Goal: Find specific page/section: Find specific page/section

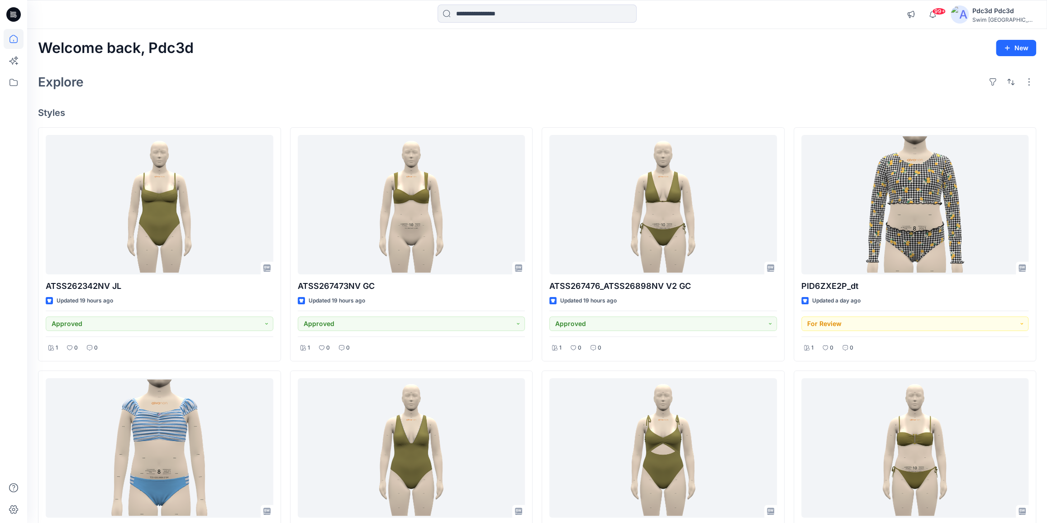
click at [286, 91] on div "Explore" at bounding box center [537, 82] width 998 height 22
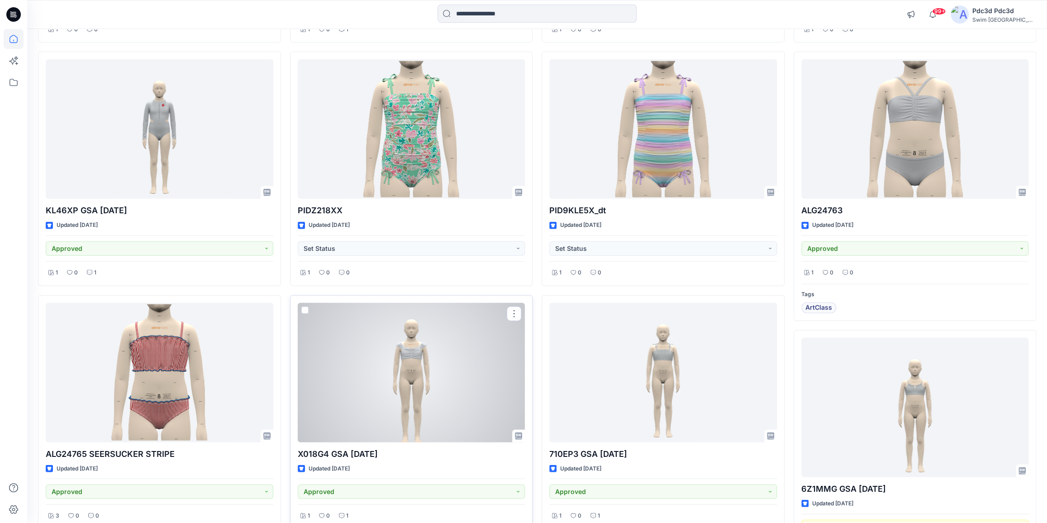
scroll to position [1777, 0]
click at [461, 362] on div at bounding box center [412, 371] width 228 height 139
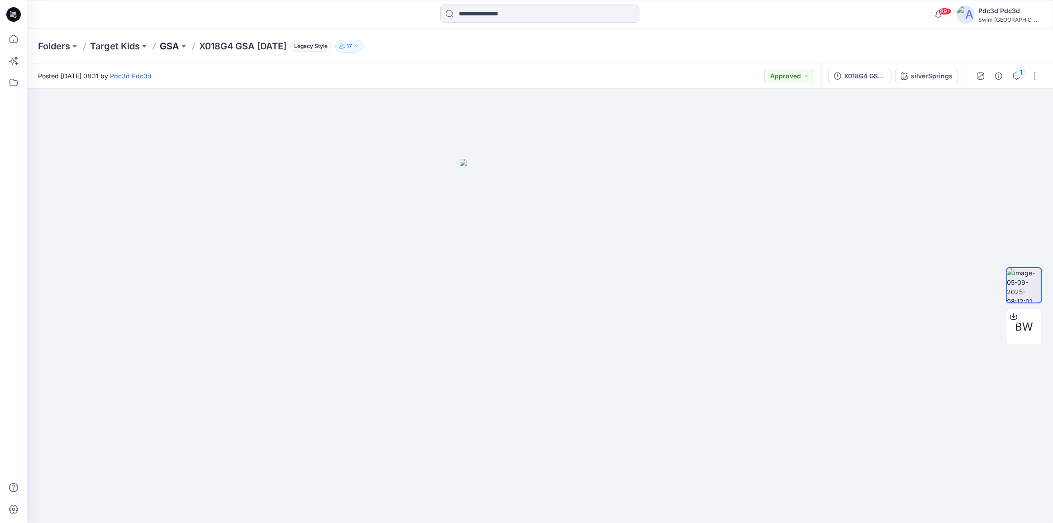
click at [175, 47] on p "GSA" at bounding box center [169, 46] width 19 height 13
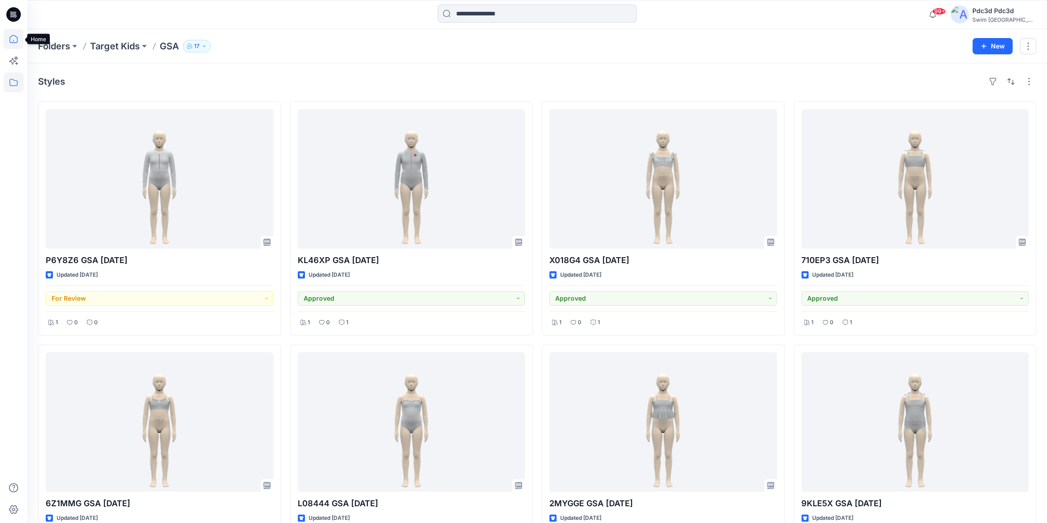
click at [12, 44] on icon at bounding box center [14, 39] width 20 height 20
